Goal: Information Seeking & Learning: Learn about a topic

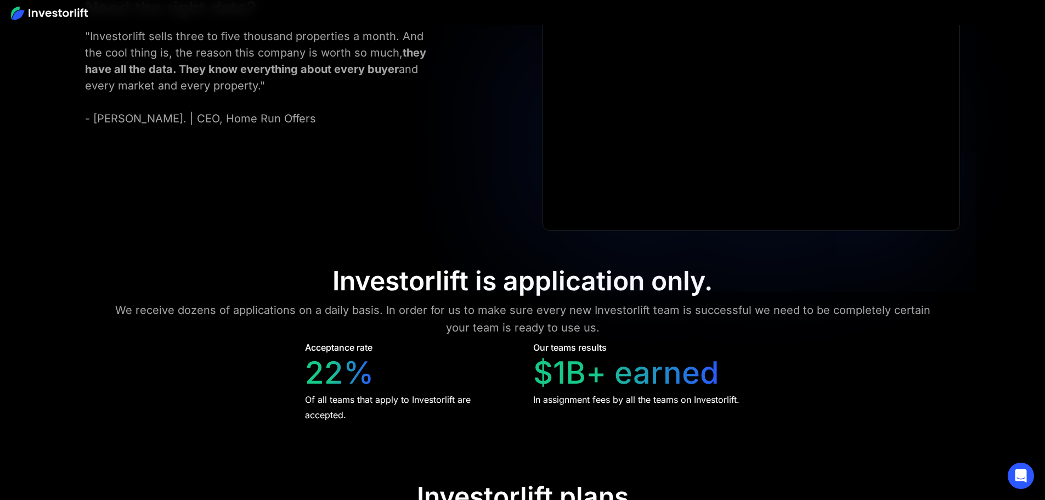
scroll to position [5006, 0]
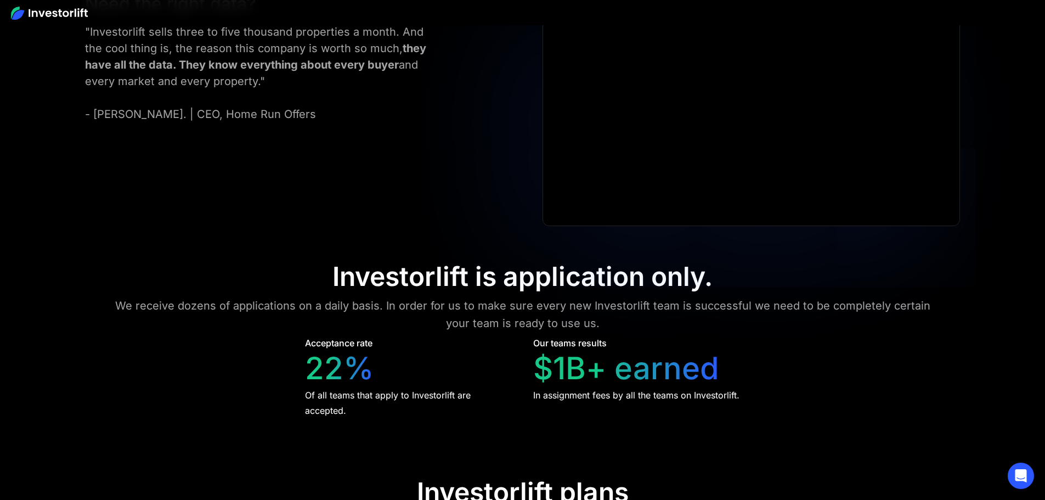
drag, startPoint x: 356, startPoint y: 136, endPoint x: 424, endPoint y: 140, distance: 68.1
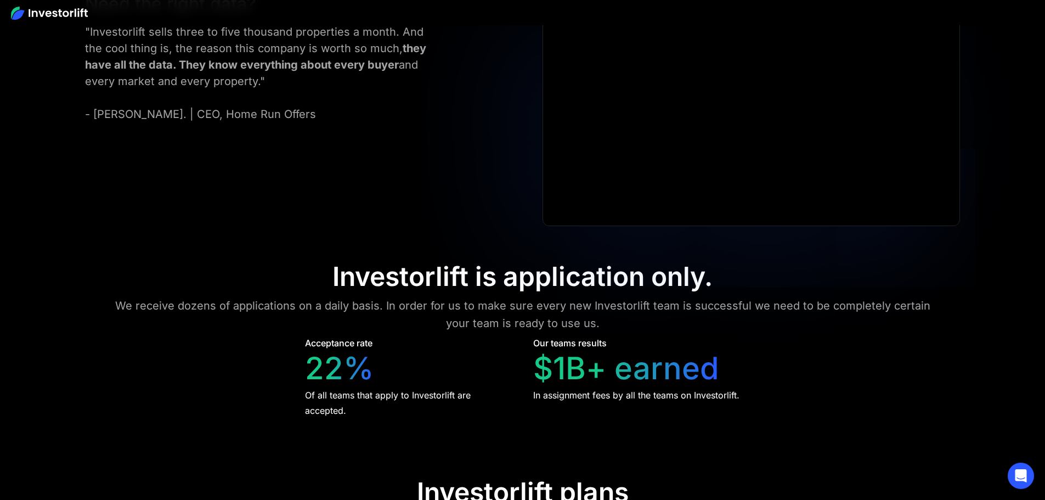
drag, startPoint x: 811, startPoint y: 151, endPoint x: 557, endPoint y: 175, distance: 255.0
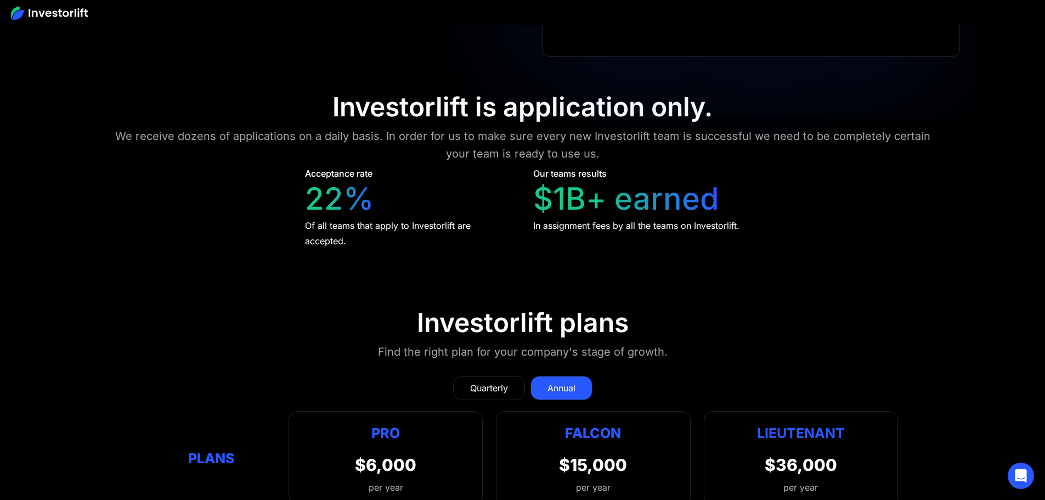
scroll to position [5226, 0]
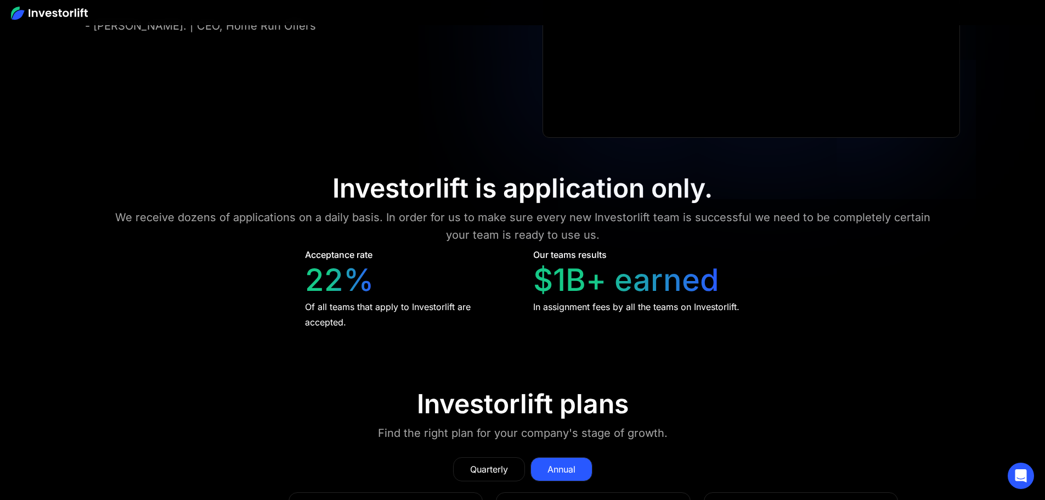
scroll to position [5061, 0]
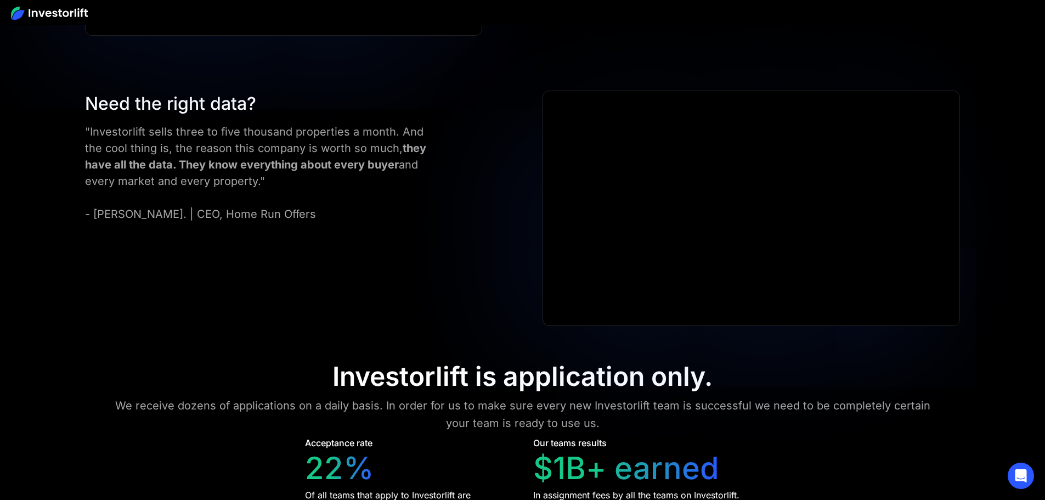
scroll to position [4897, 0]
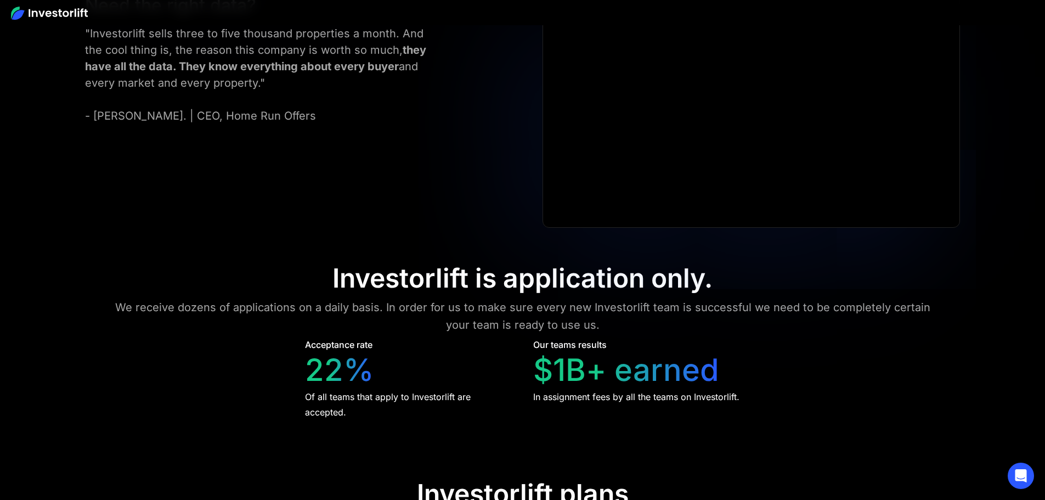
scroll to position [5061, 0]
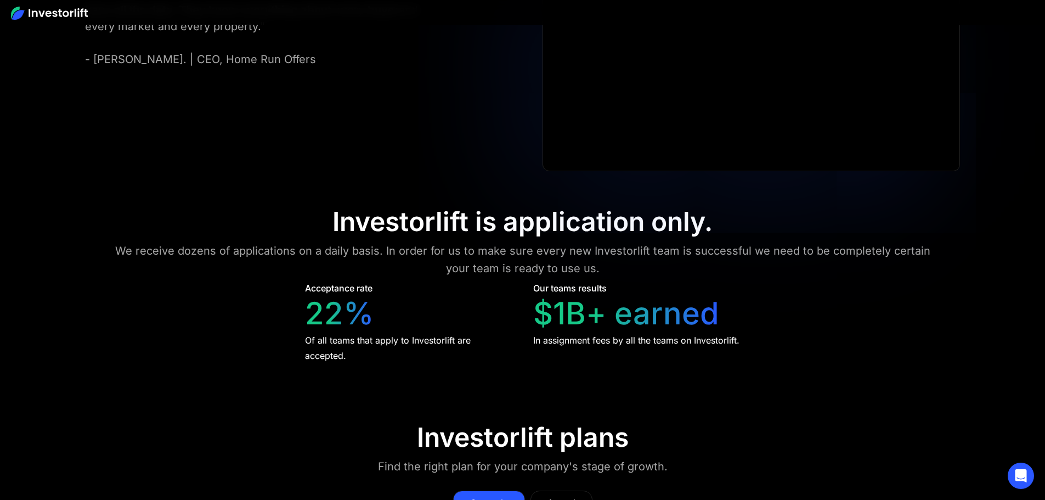
drag, startPoint x: 411, startPoint y: 420, endPoint x: 132, endPoint y: 414, distance: 278.6
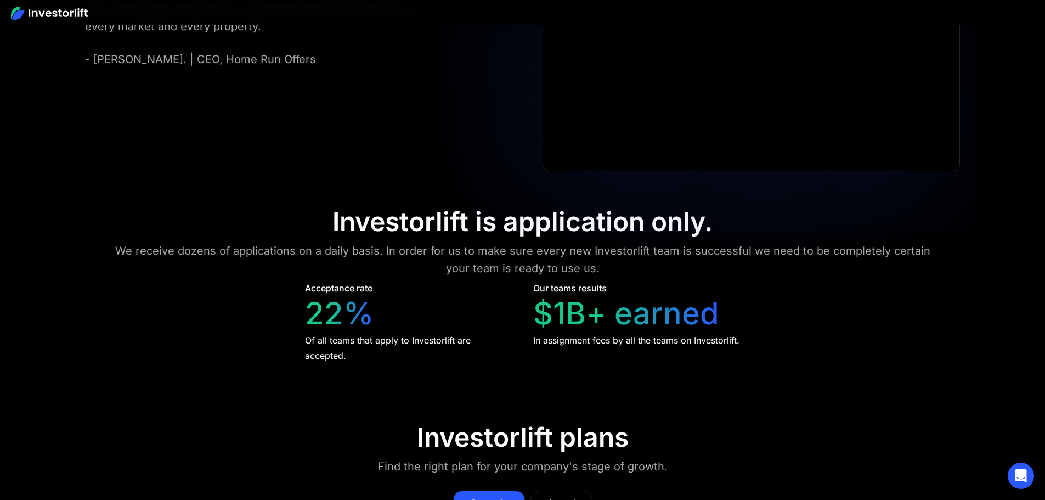
scroll to position [4732, 0]
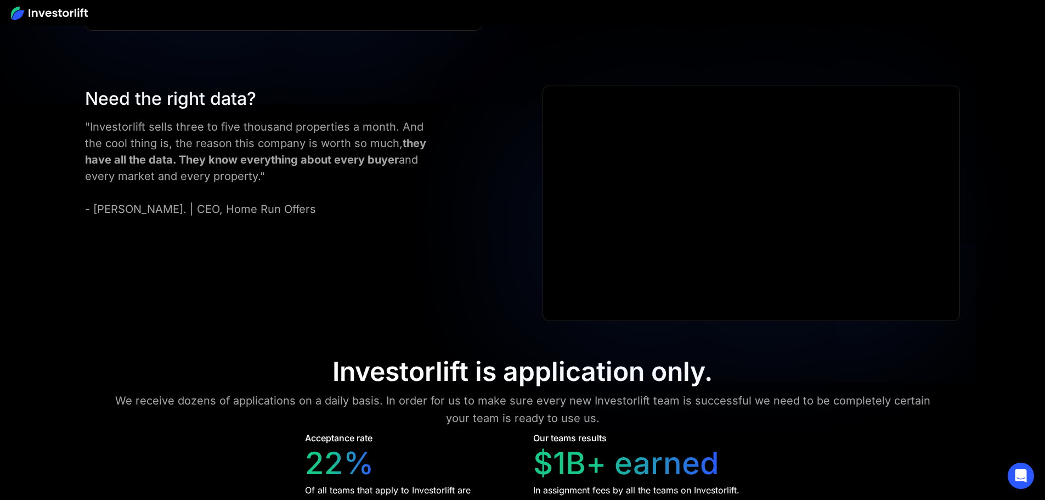
scroll to position [5006, 0]
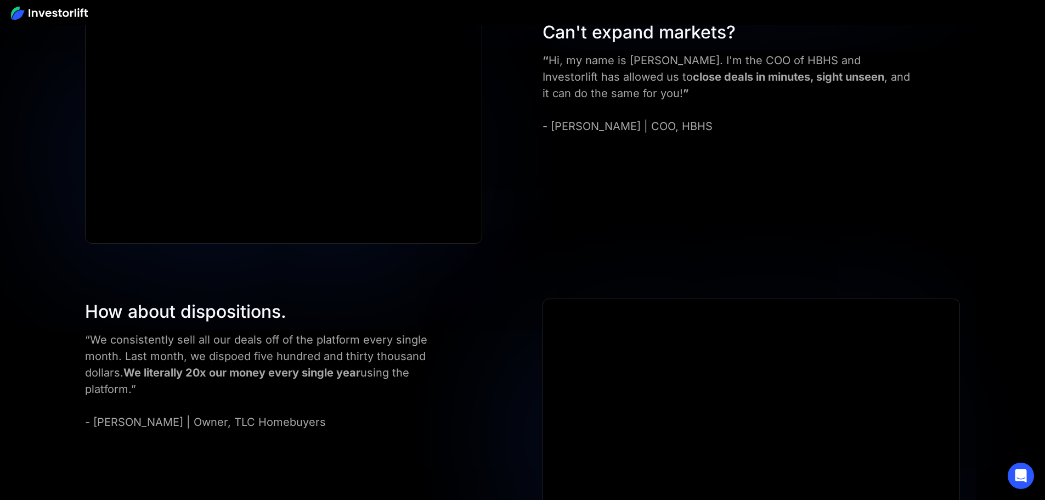
scroll to position [4238, 0]
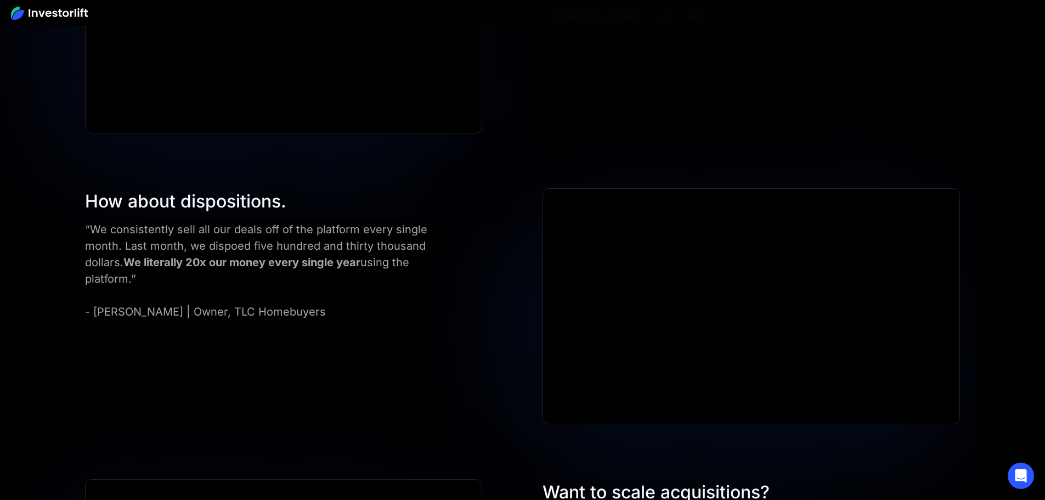
drag, startPoint x: 582, startPoint y: 149, endPoint x: 814, endPoint y: 163, distance: 232.4
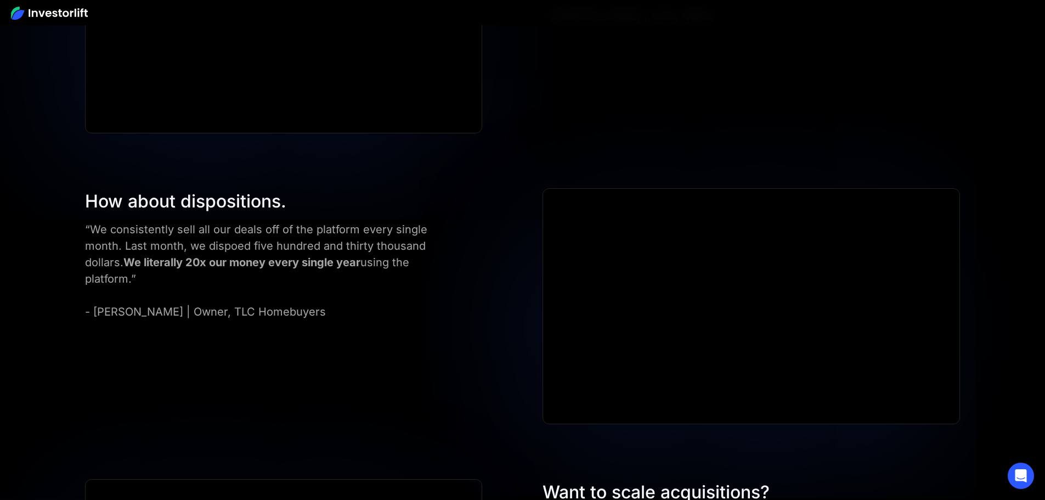
drag, startPoint x: 749, startPoint y: 166, endPoint x: 823, endPoint y: 166, distance: 74.6
